Goal: Answer question/provide support

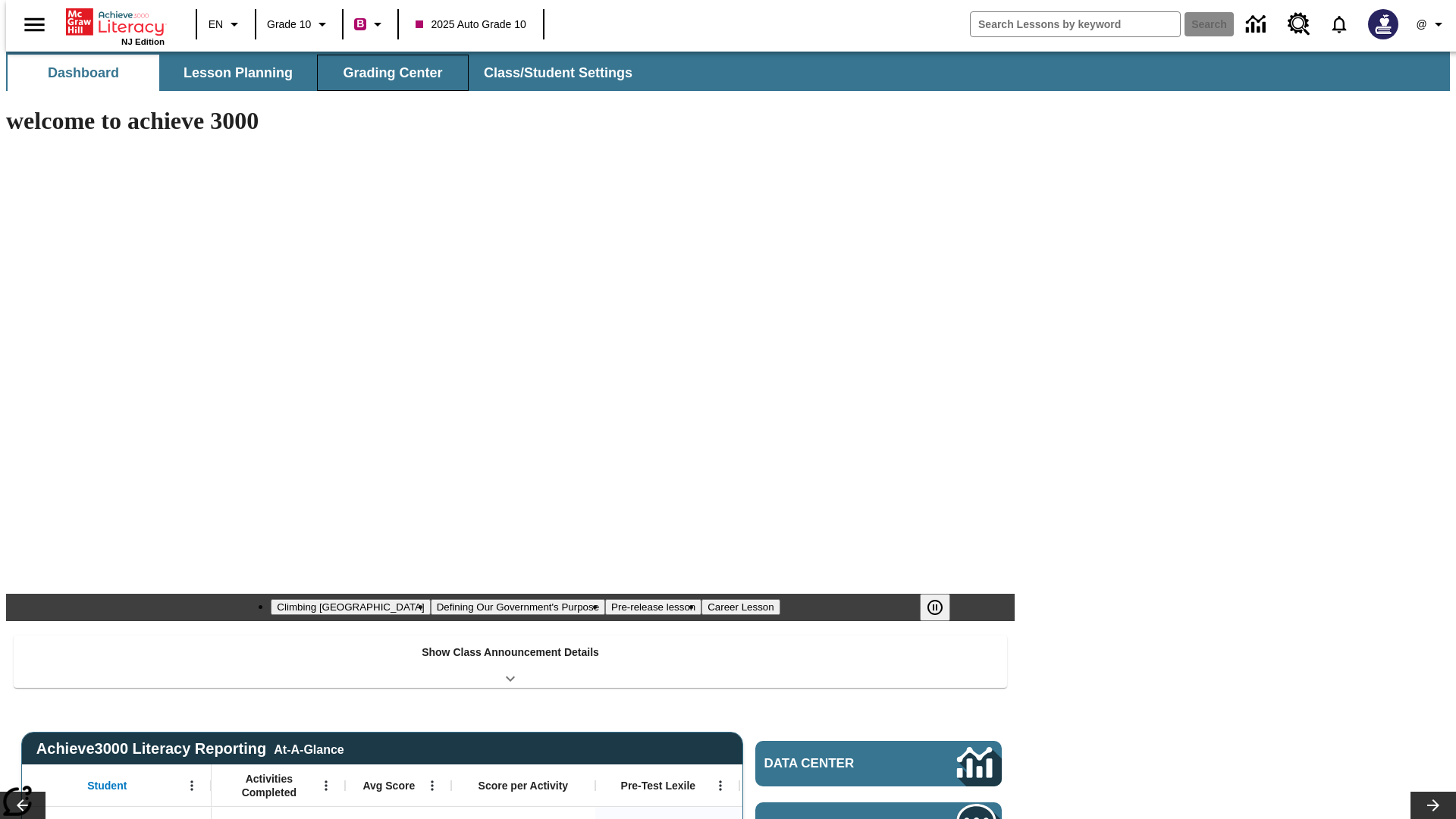
click at [387, 73] on button "Grading Center" at bounding box center [393, 72] width 151 height 37
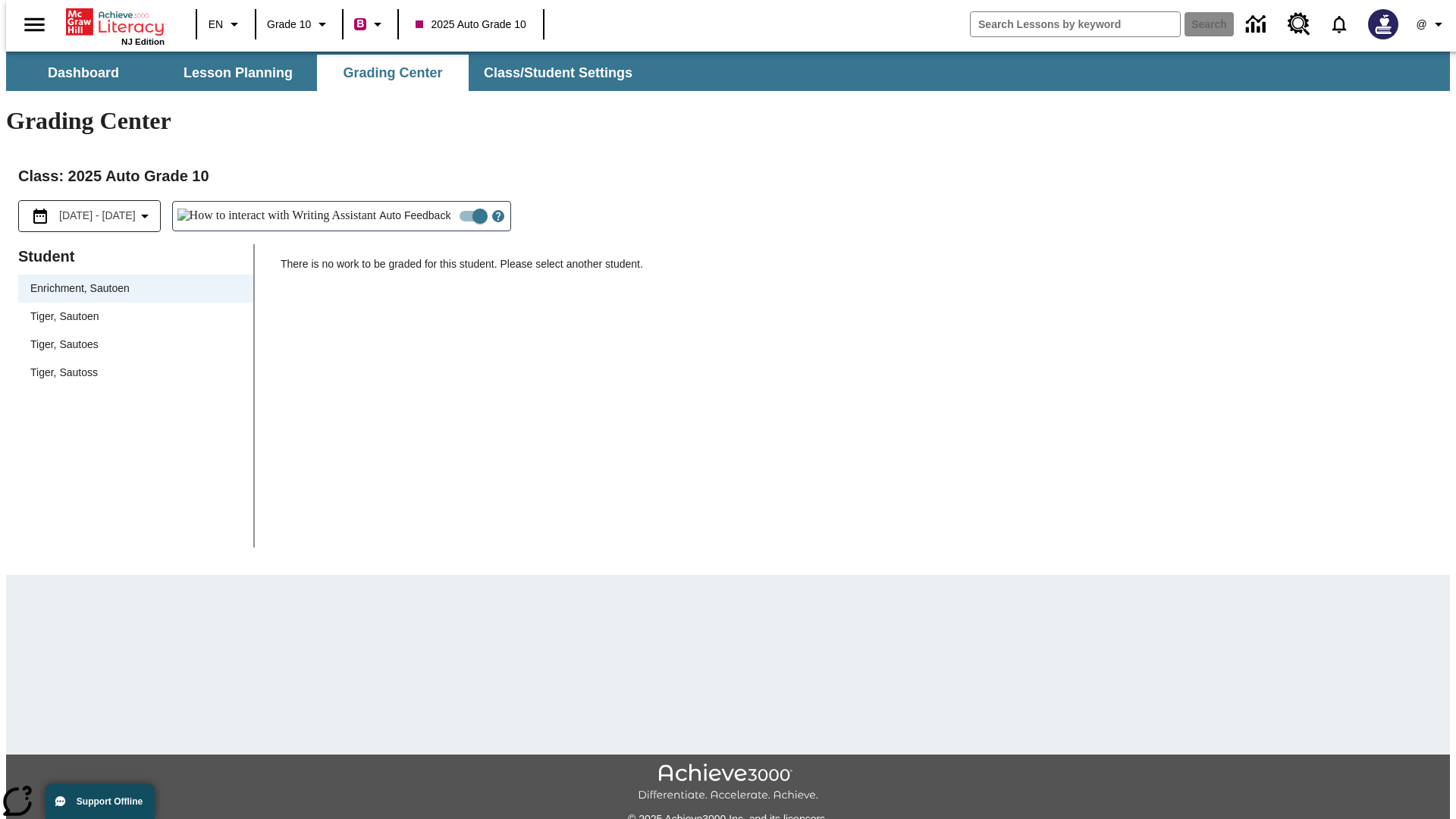
click at [130, 309] on span "Tiger, Sautoen" at bounding box center [136, 316] width 211 height 16
click at [496, 213] on icon "Open Help for Writing Assistant" at bounding box center [498, 217] width 4 height 9
